Goal: Transaction & Acquisition: Book appointment/travel/reservation

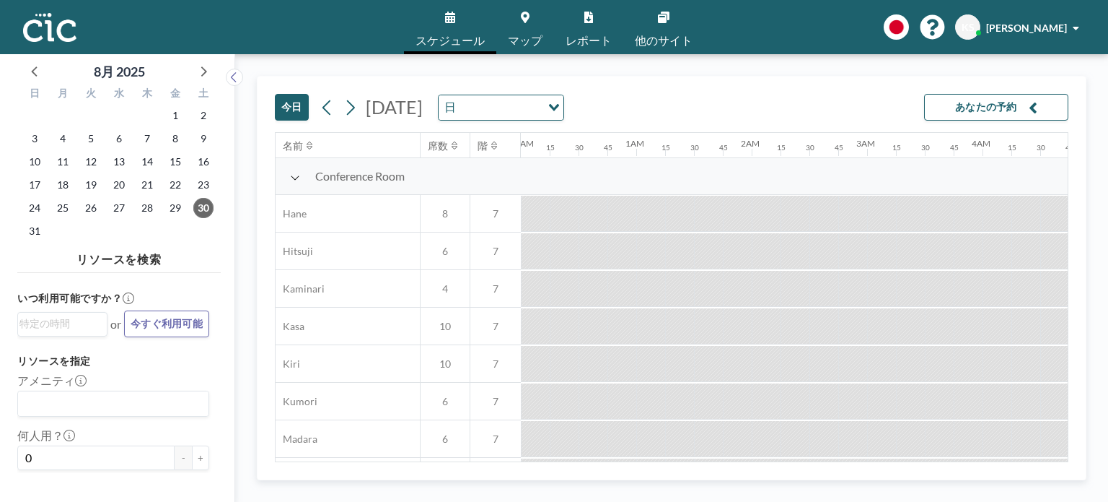
scroll to position [0, 2231]
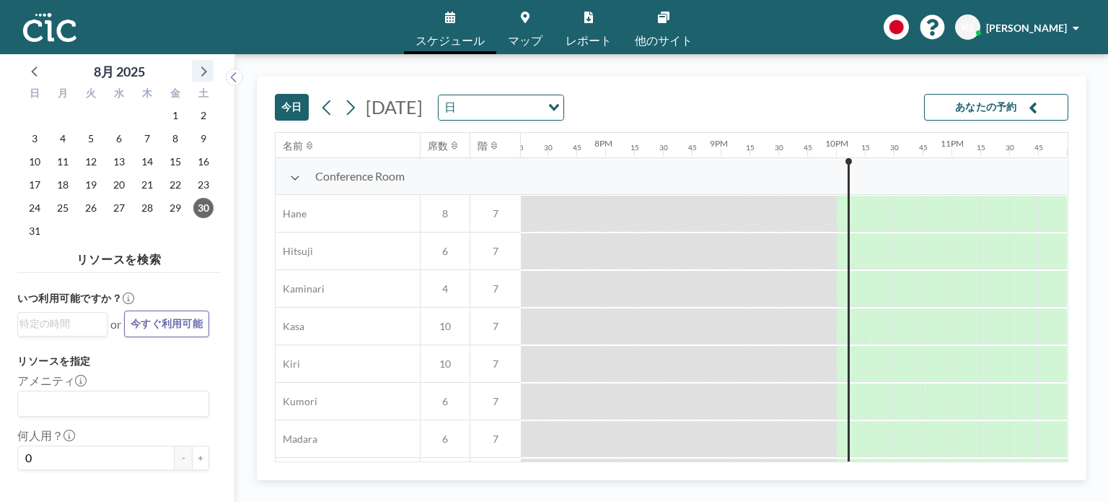
click at [204, 68] on icon at bounding box center [204, 71] width 6 height 10
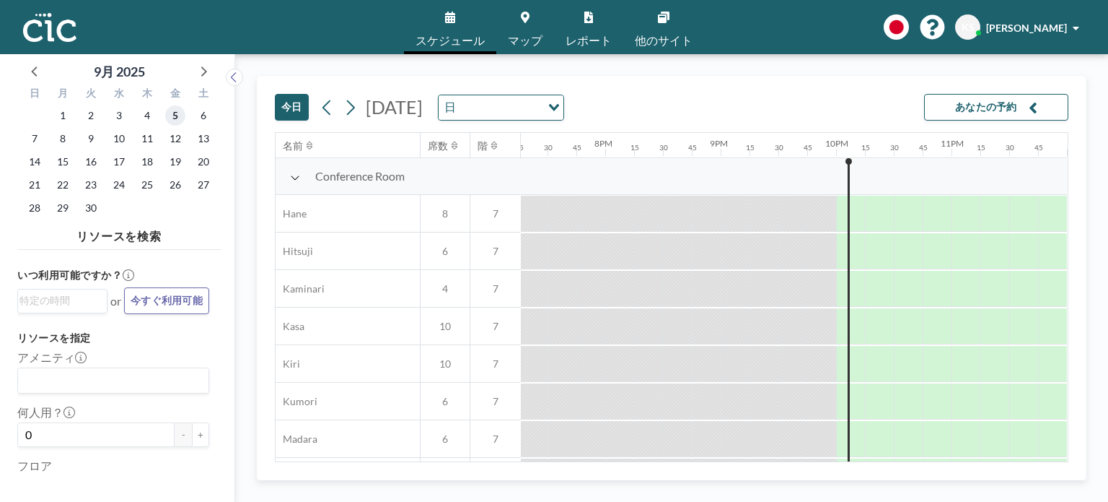
click at [170, 113] on span "5" at bounding box center [175, 115] width 20 height 20
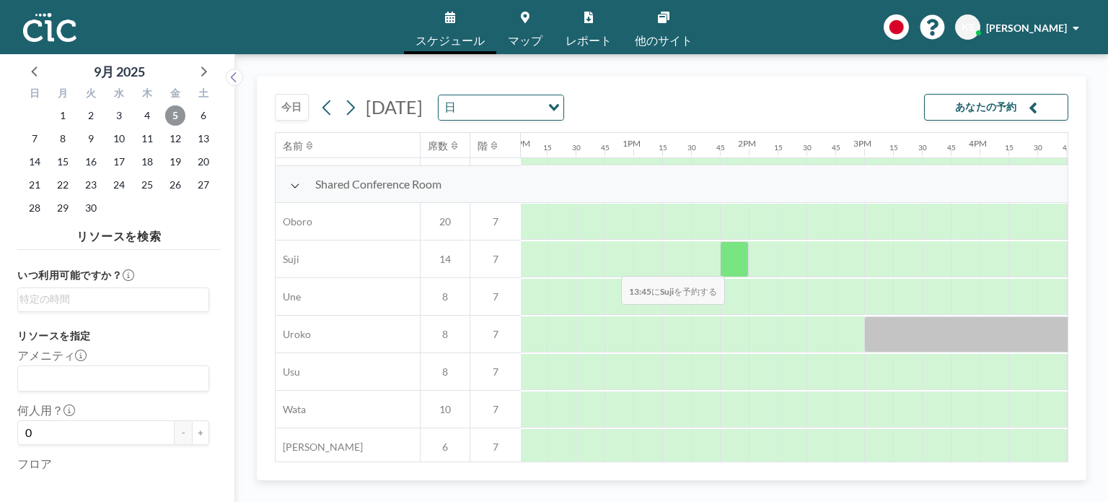
scroll to position [1041, 1388]
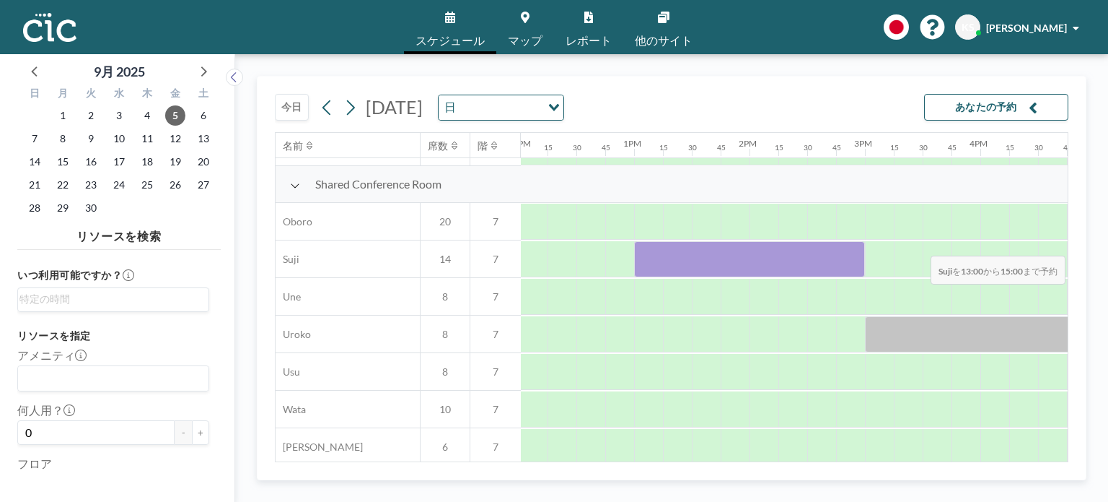
drag, startPoint x: 648, startPoint y: 258, endPoint x: 919, endPoint y: 245, distance: 271.7
click at [919, 245] on div at bounding box center [518, 259] width 2771 height 38
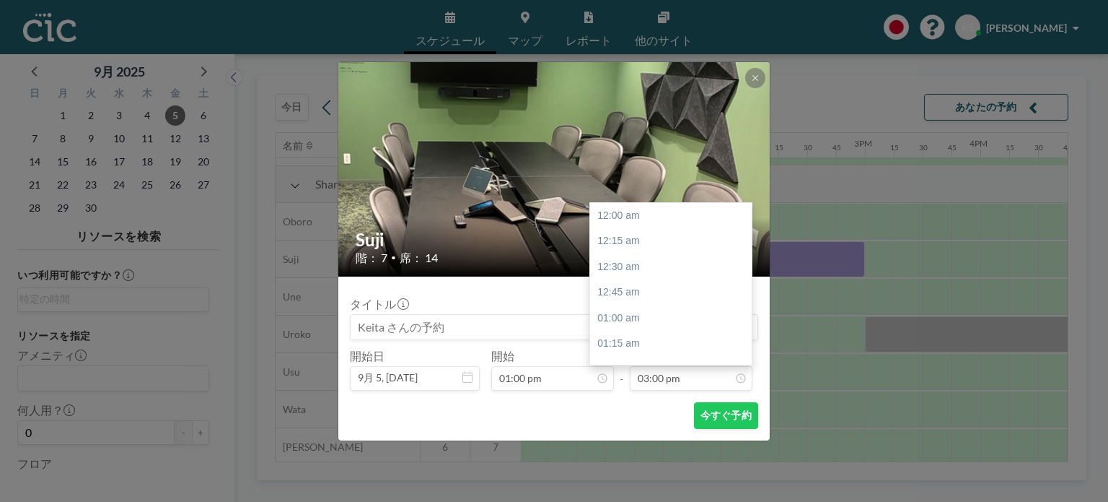
scroll to position [1541, 0]
click at [765, 76] on img at bounding box center [554, 169] width 433 height 665
click at [742, 82] on img at bounding box center [554, 169] width 433 height 665
click at [754, 79] on icon at bounding box center [755, 78] width 9 height 9
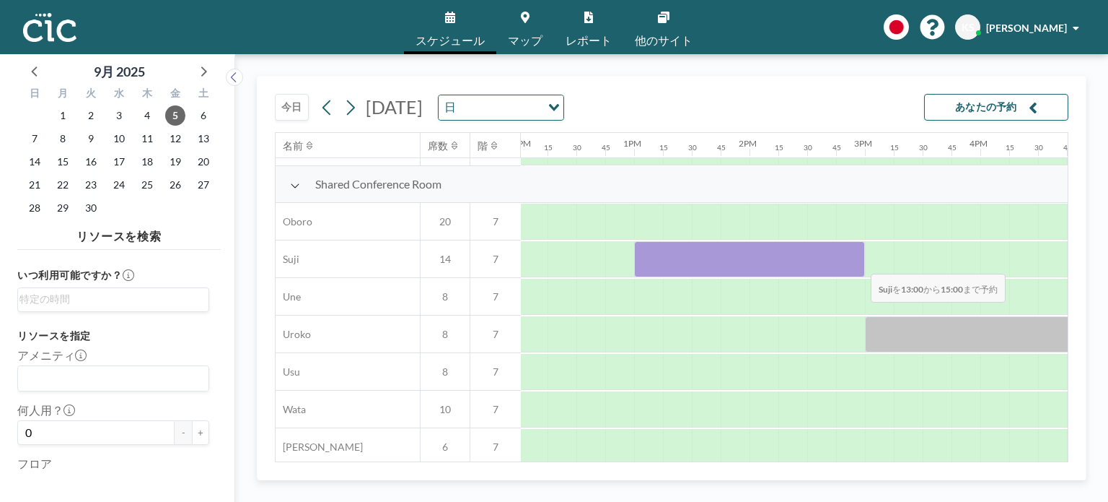
click at [859, 263] on div at bounding box center [749, 259] width 231 height 36
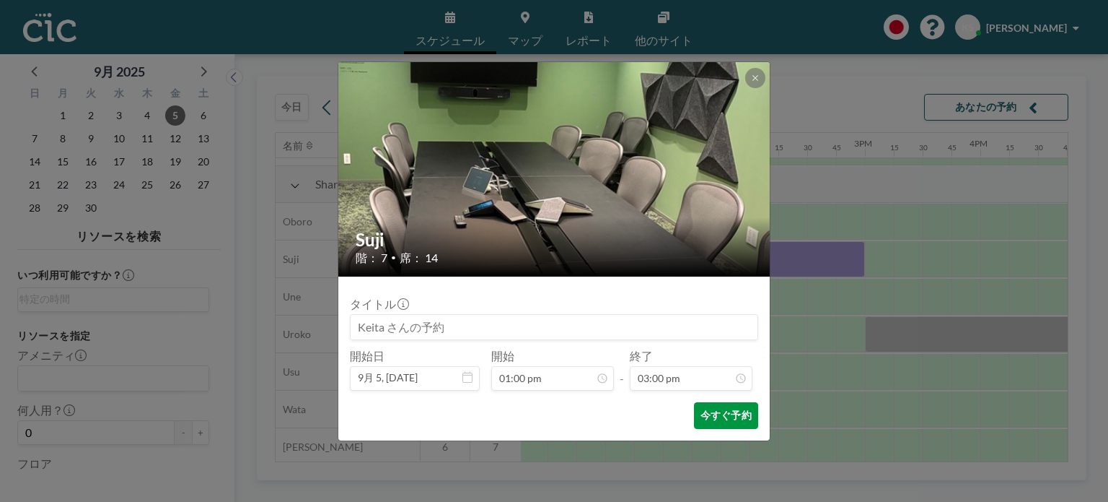
click at [722, 418] on button "今すぐ予約" at bounding box center [726, 415] width 64 height 27
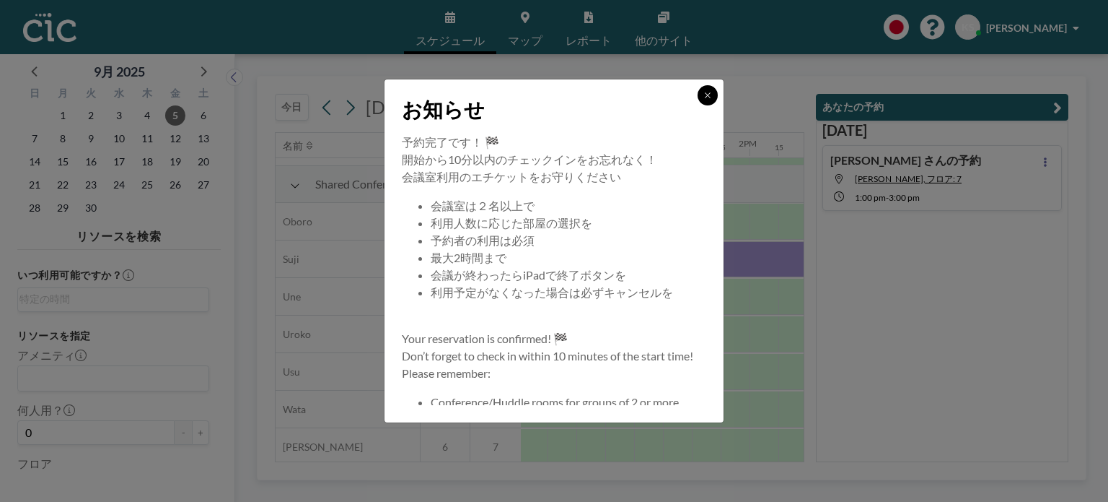
click at [704, 95] on icon at bounding box center [708, 95] width 9 height 9
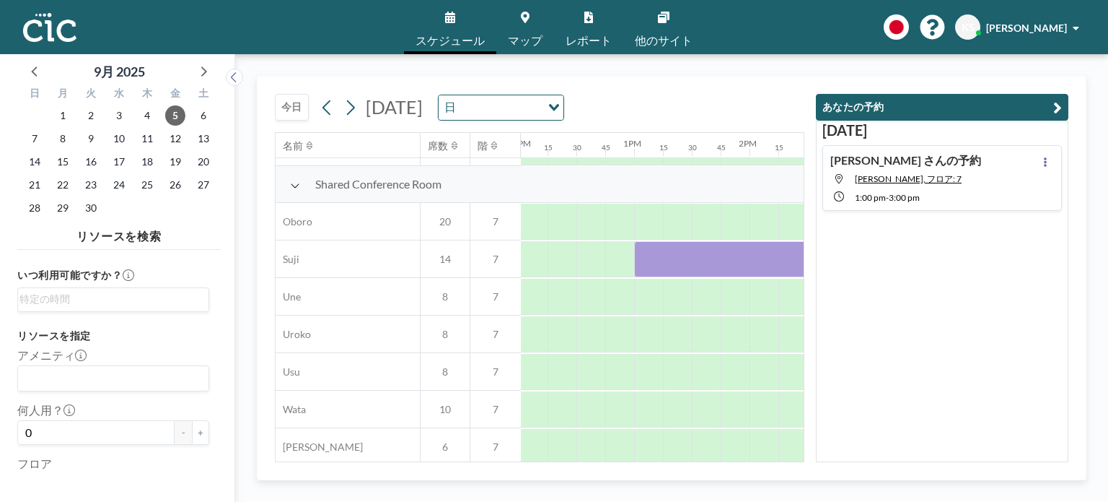
click at [526, 30] on link "マップ" at bounding box center [526, 27] width 58 height 54
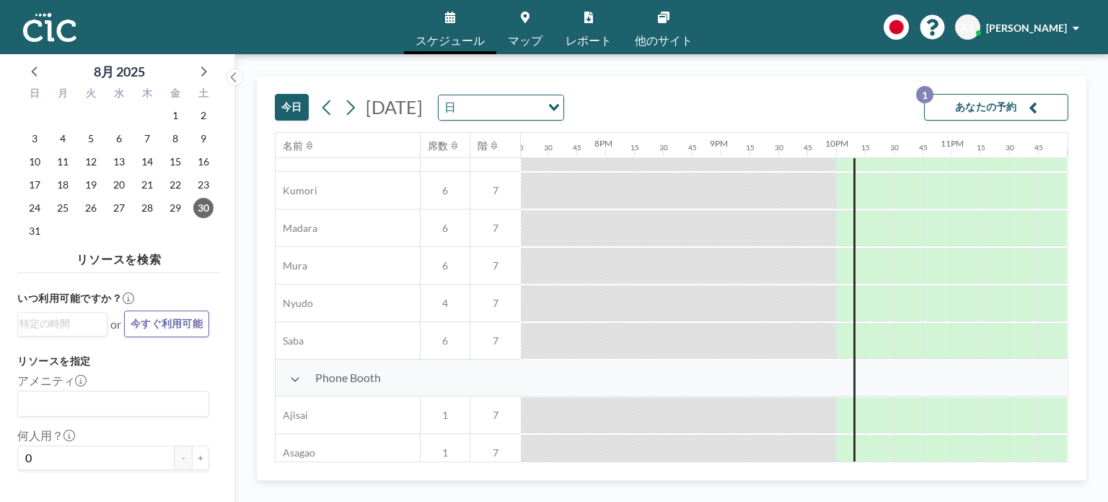
scroll to position [212, 2231]
click at [208, 69] on icon at bounding box center [202, 70] width 19 height 19
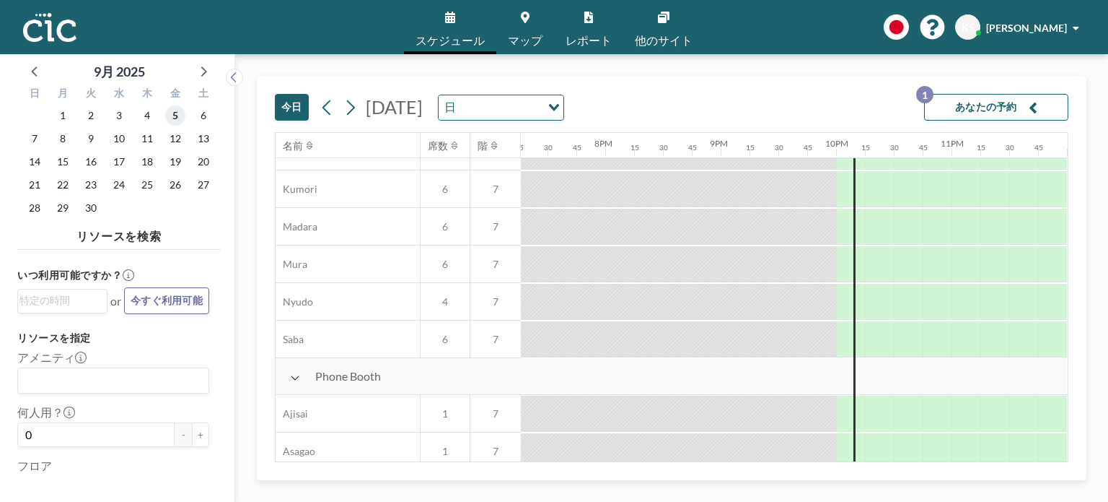
click at [166, 119] on span "5" at bounding box center [175, 115] width 20 height 20
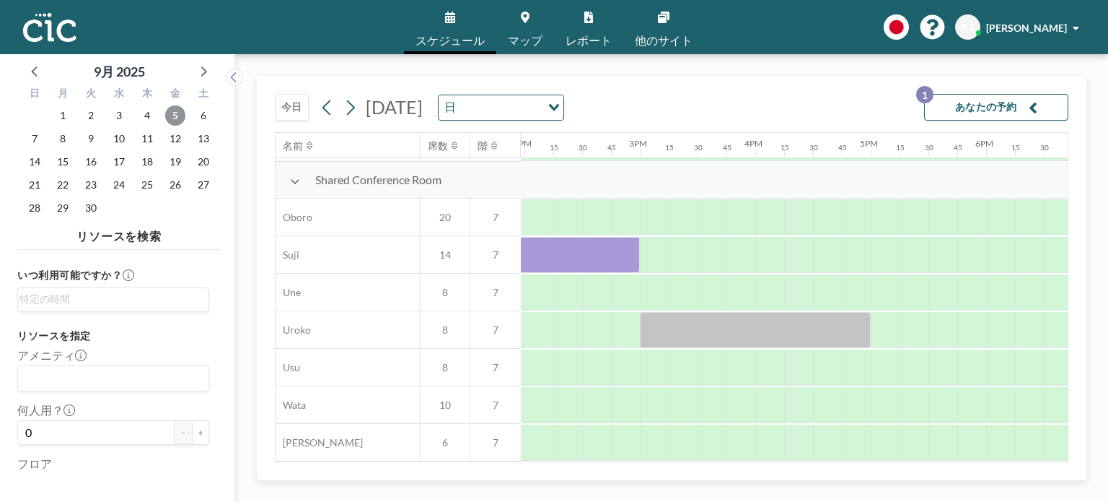
scroll to position [1052, 1618]
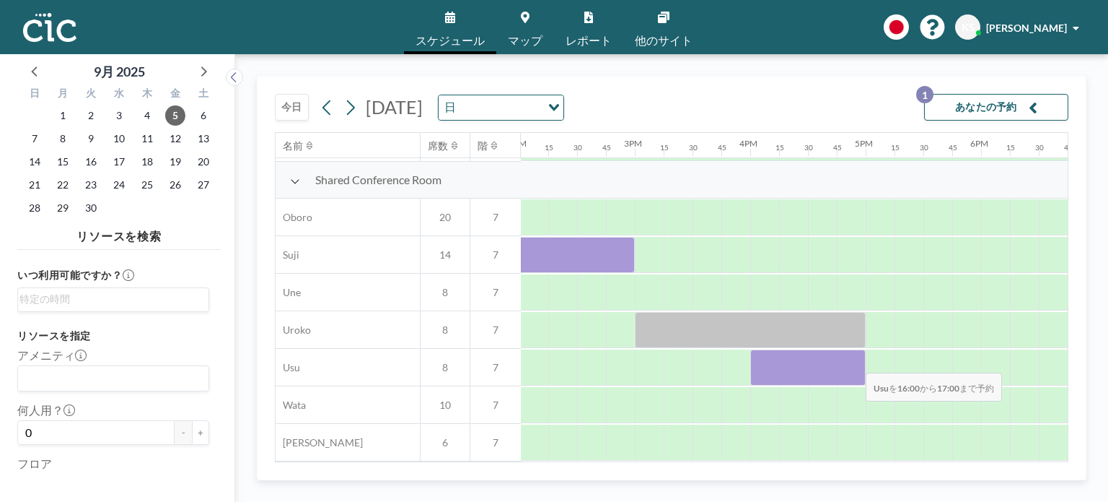
drag, startPoint x: 761, startPoint y: 360, endPoint x: 854, endPoint y: 362, distance: 93.8
click at [854, 362] on div at bounding box center [808, 367] width 115 height 36
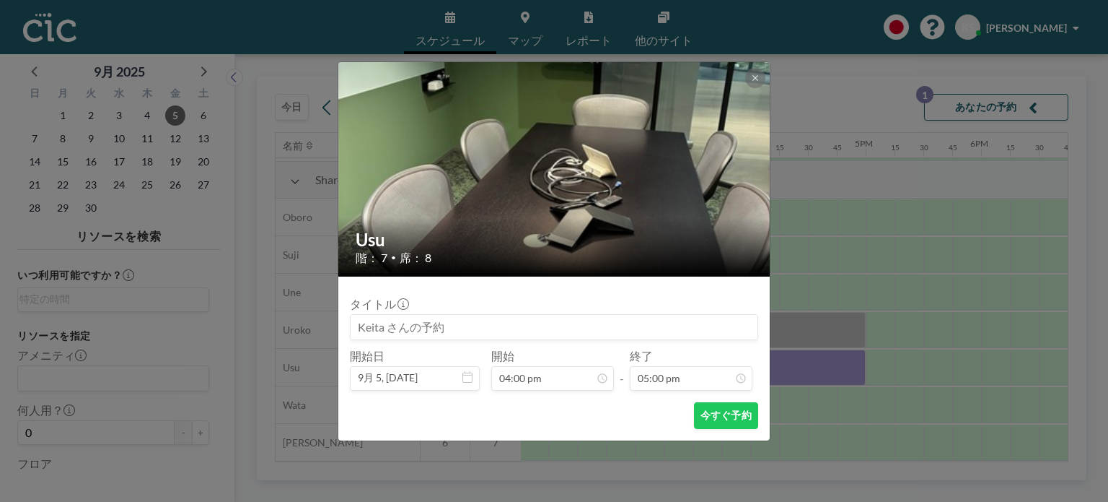
scroll to position [1644, 0]
click at [710, 417] on button "今すぐ予約" at bounding box center [726, 415] width 64 height 27
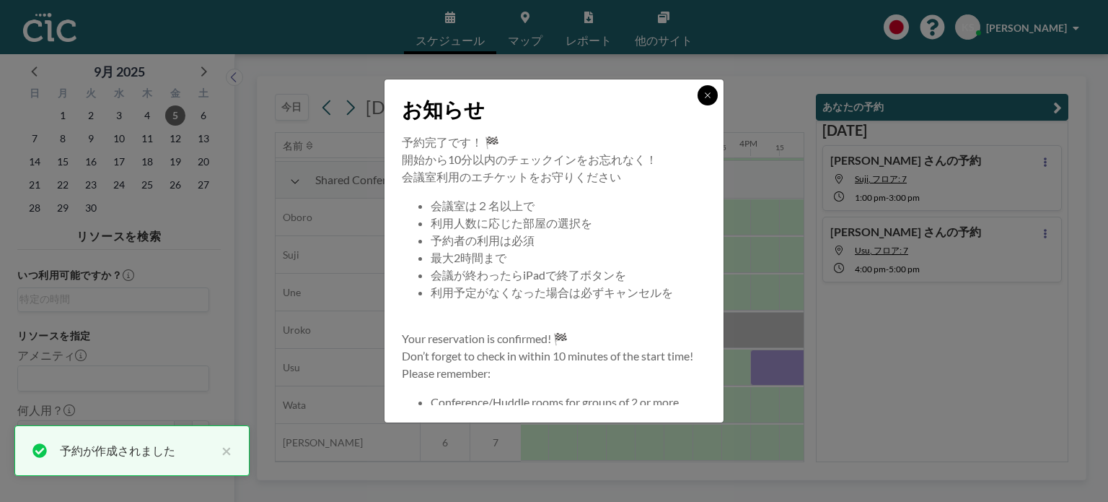
click at [708, 95] on icon at bounding box center [707, 94] width 5 height 5
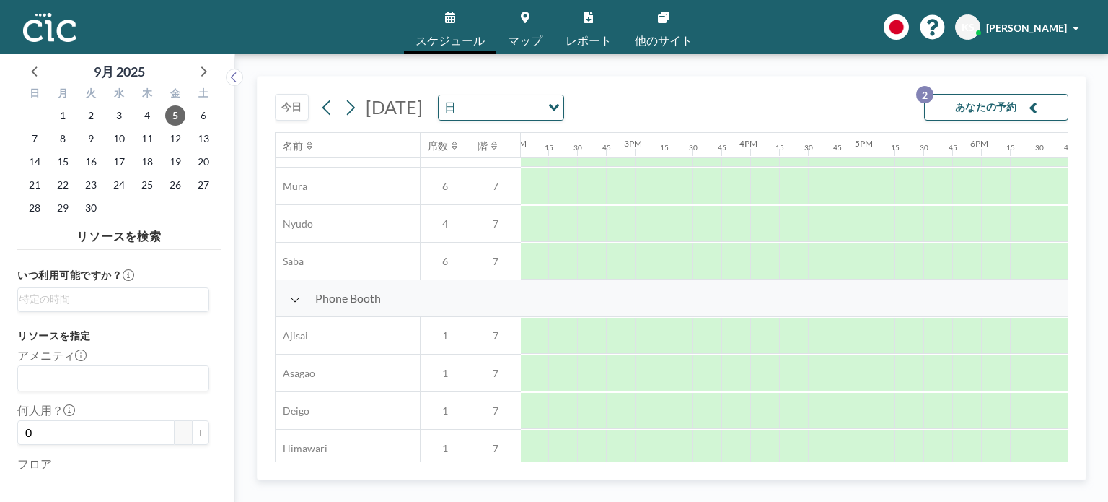
scroll to position [260, 1618]
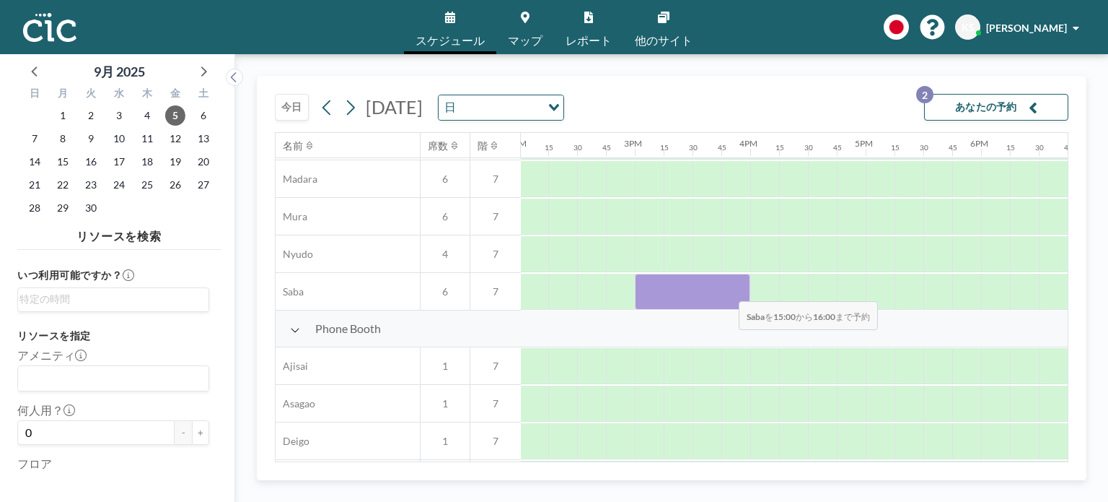
drag, startPoint x: 652, startPoint y: 292, endPoint x: 727, endPoint y: 290, distance: 75.1
click at [727, 290] on div at bounding box center [692, 292] width 115 height 36
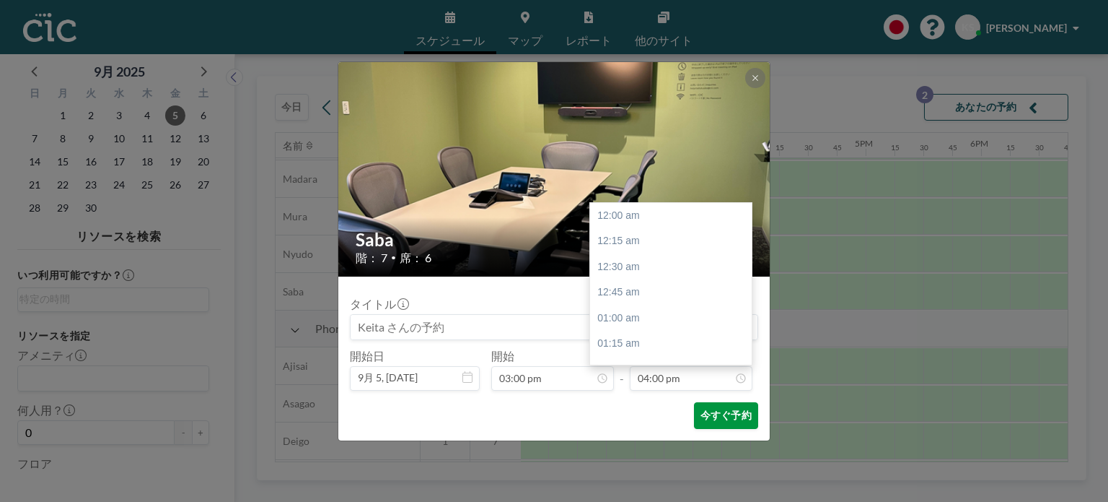
scroll to position [1644, 0]
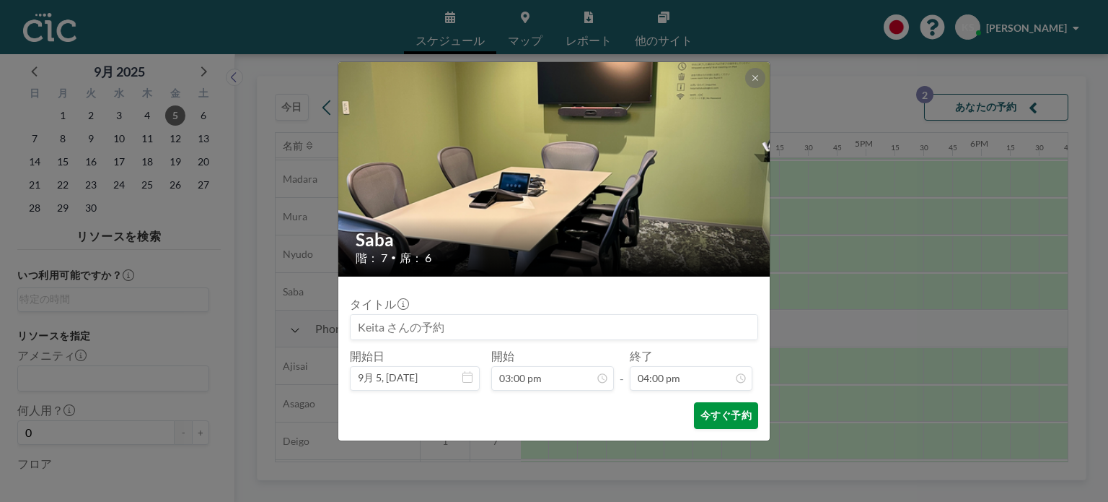
click at [719, 418] on button "今すぐ予約" at bounding box center [726, 415] width 64 height 27
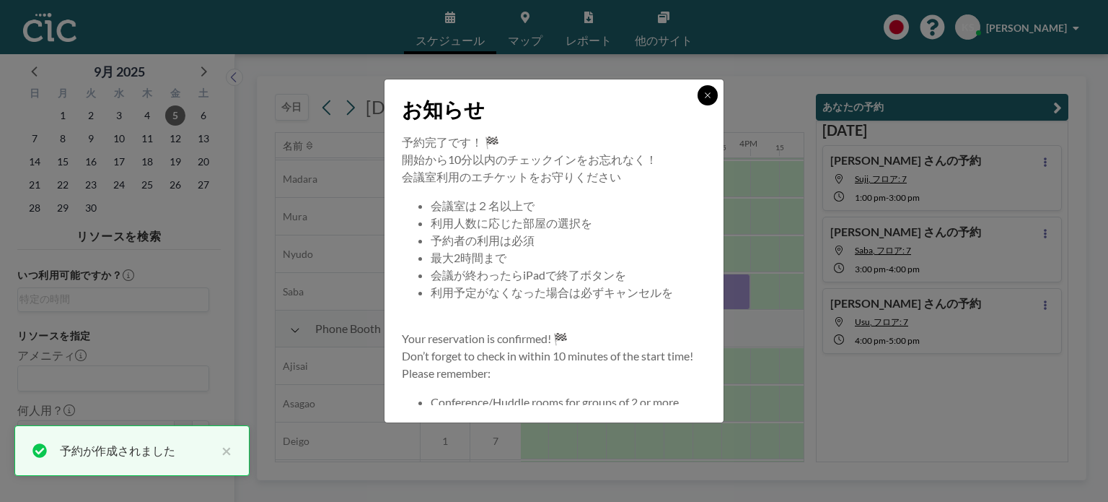
click at [707, 97] on icon at bounding box center [708, 95] width 9 height 9
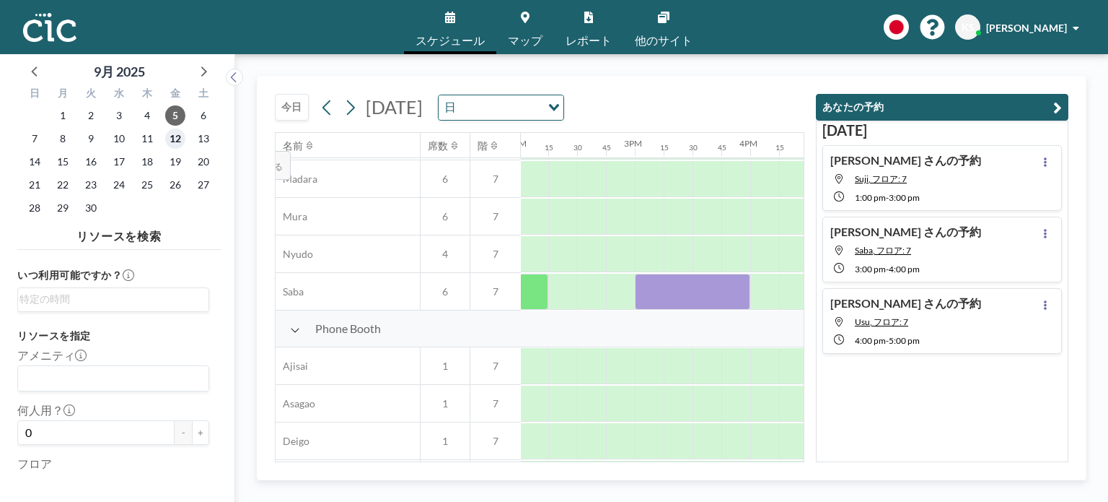
click at [171, 140] on span "12" at bounding box center [175, 138] width 20 height 20
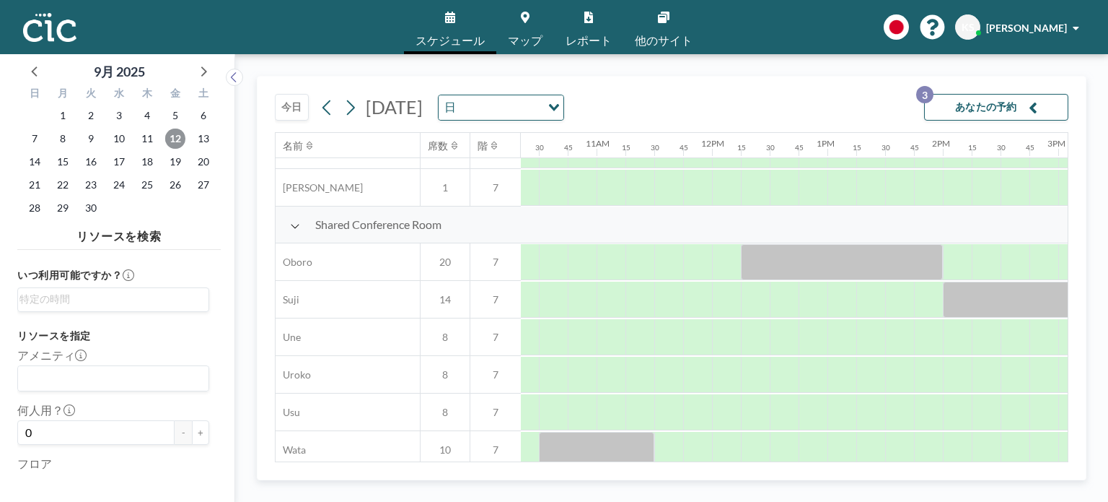
scroll to position [1001, 1195]
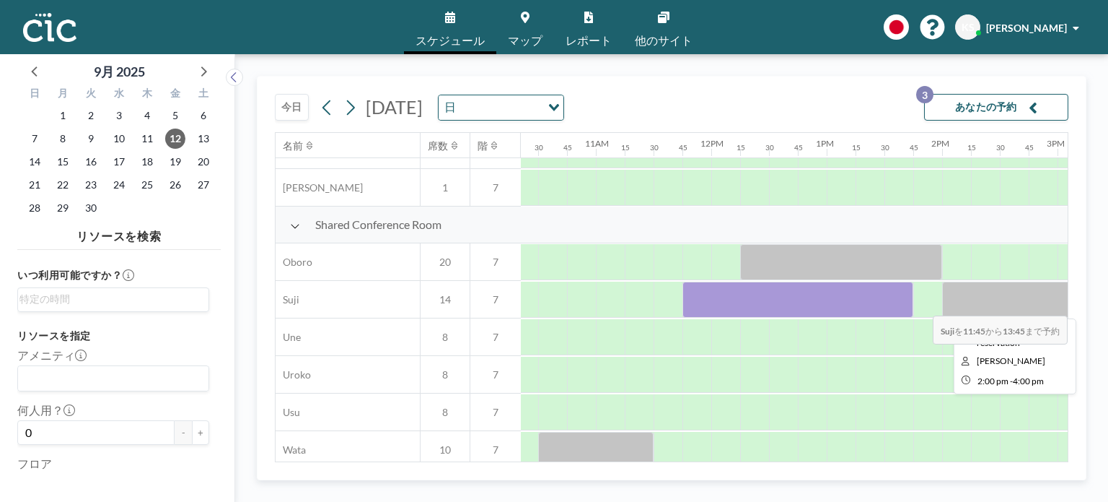
drag, startPoint x: 701, startPoint y: 302, endPoint x: 944, endPoint y: 305, distance: 242.5
click at [944, 305] on div at bounding box center [711, 300] width 2771 height 38
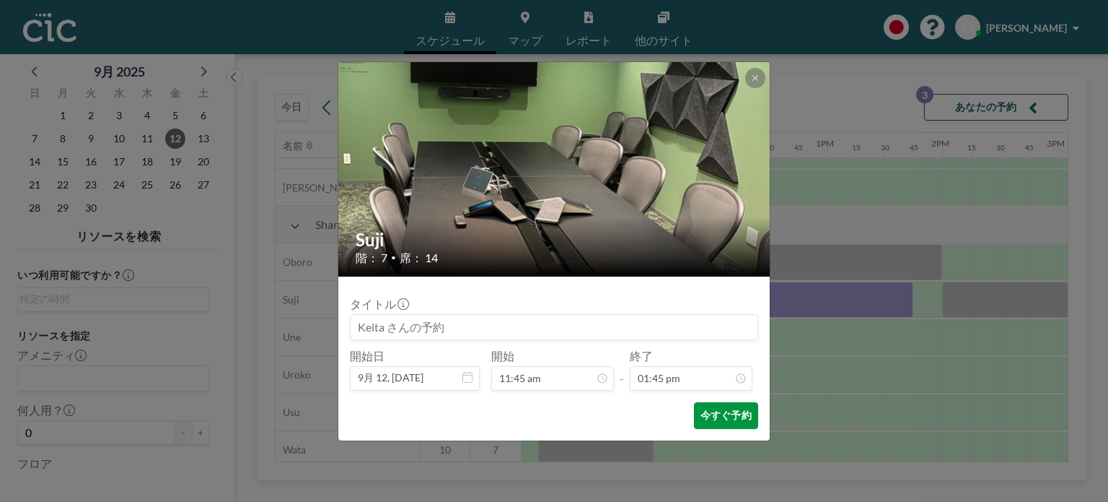
scroll to position [1413, 0]
click at [722, 415] on button "今すぐ予約" at bounding box center [726, 415] width 64 height 27
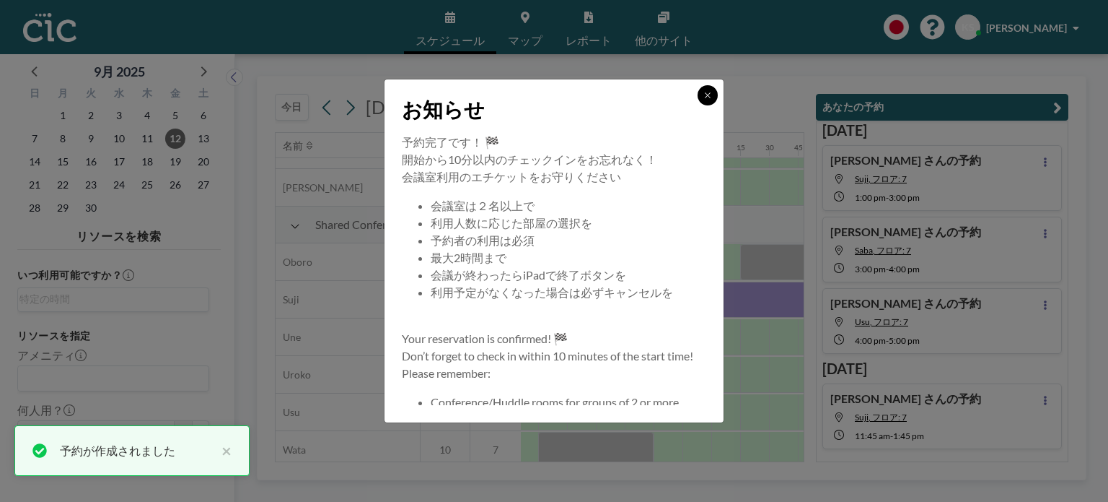
click at [707, 97] on icon at bounding box center [708, 95] width 9 height 9
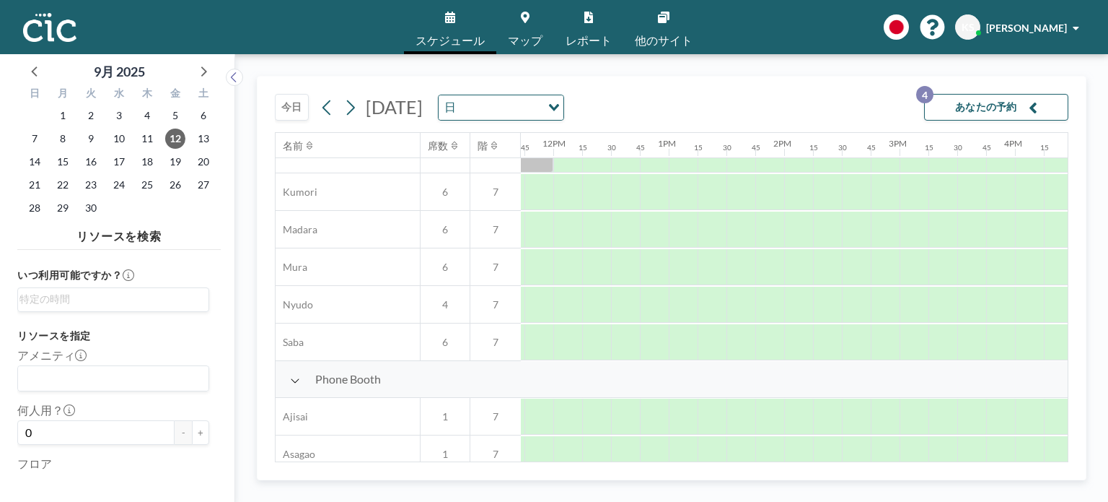
scroll to position [209, 1354]
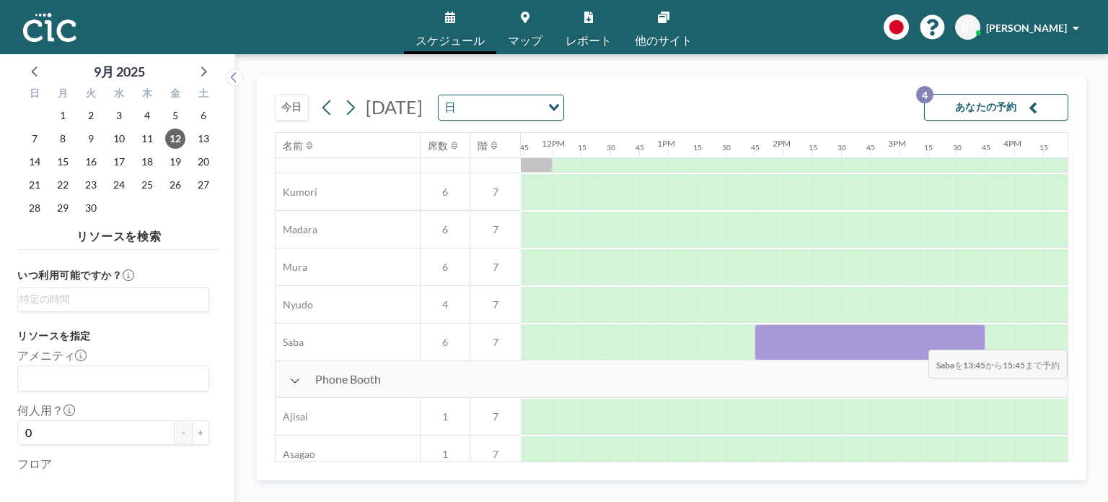
drag, startPoint x: 767, startPoint y: 342, endPoint x: 1025, endPoint y: 338, distance: 257.7
click at [1025, 338] on div at bounding box center [552, 342] width 2771 height 38
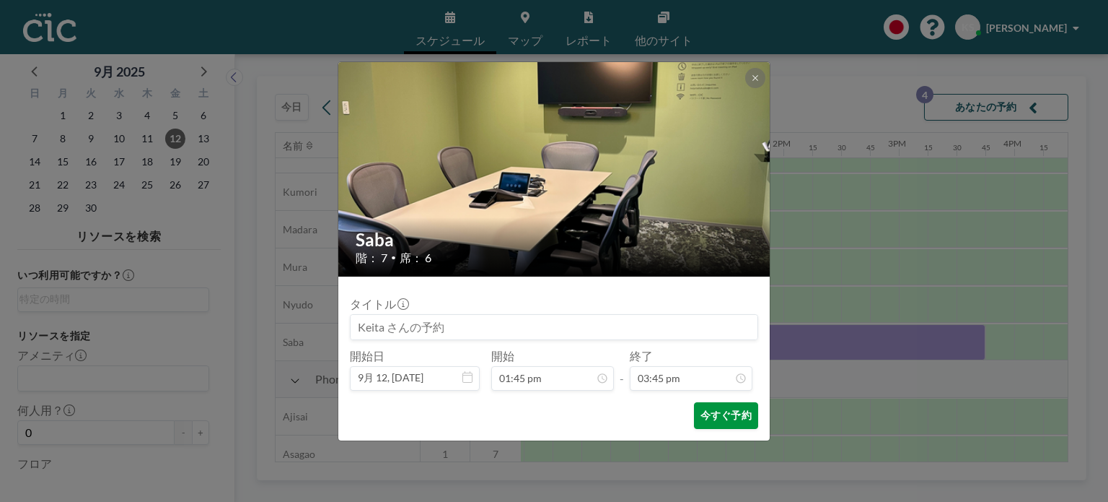
click at [725, 411] on button "今すぐ予約" at bounding box center [726, 415] width 64 height 27
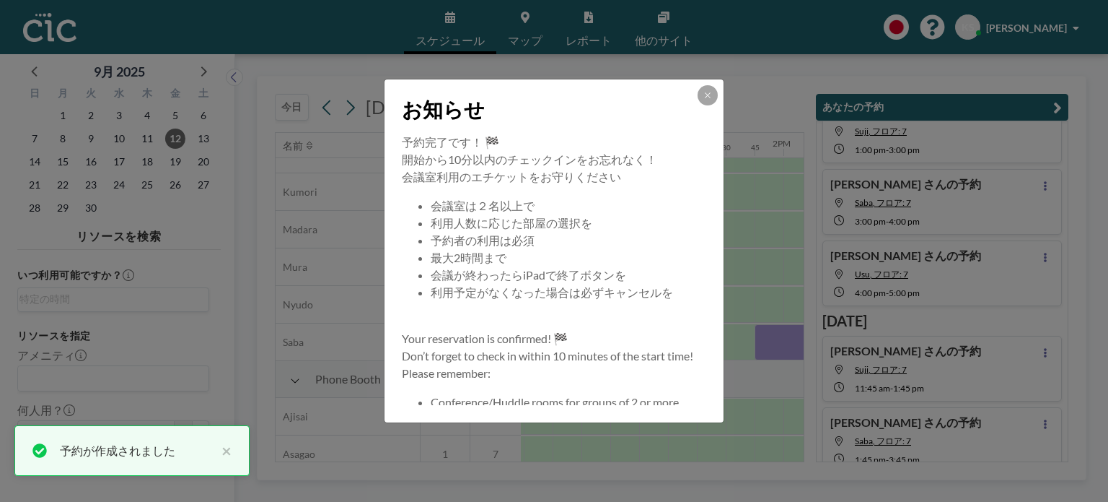
scroll to position [61, 0]
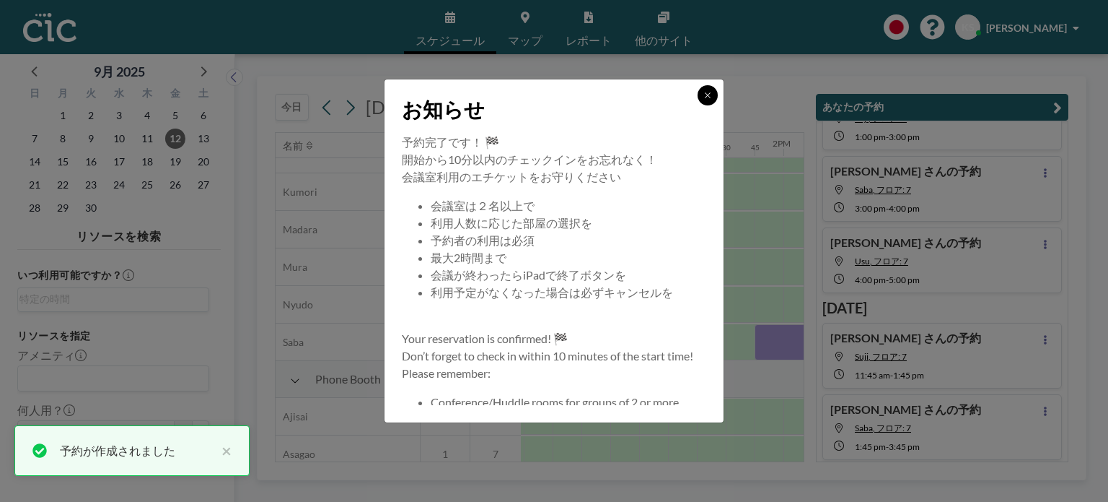
click at [707, 93] on icon at bounding box center [708, 95] width 9 height 9
